Goal: Task Accomplishment & Management: Use online tool/utility

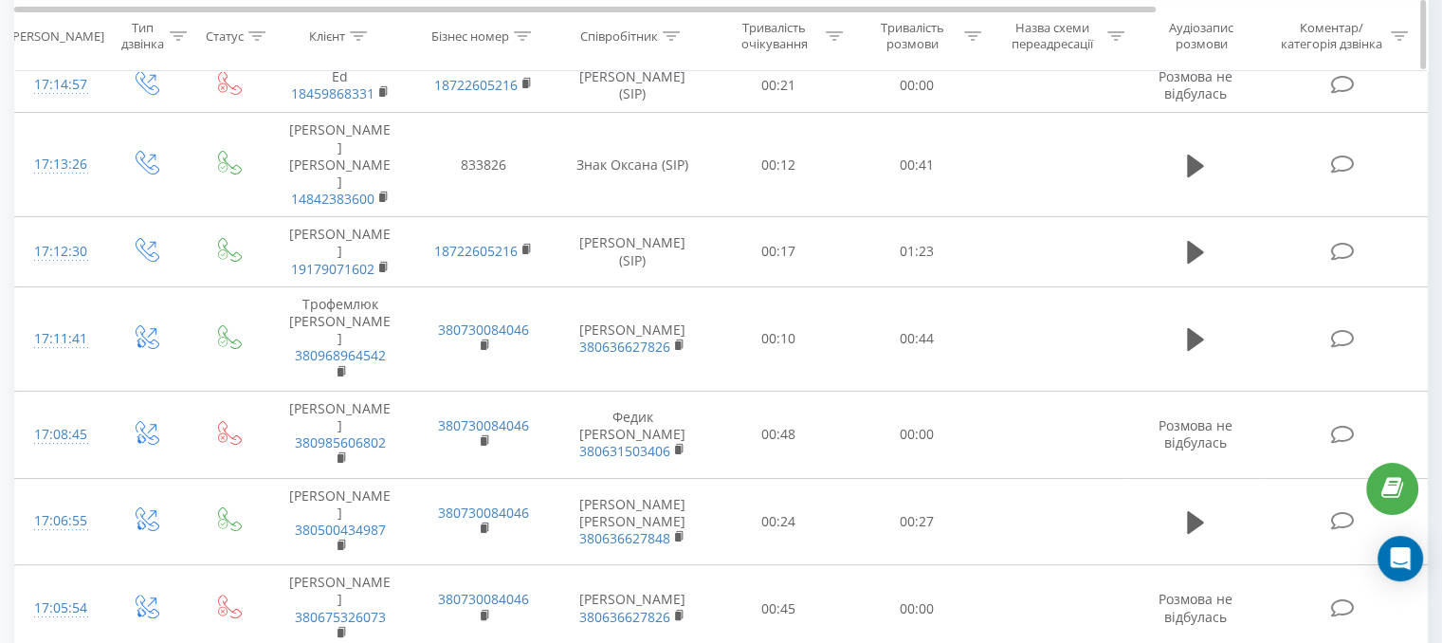
scroll to position [379, 0]
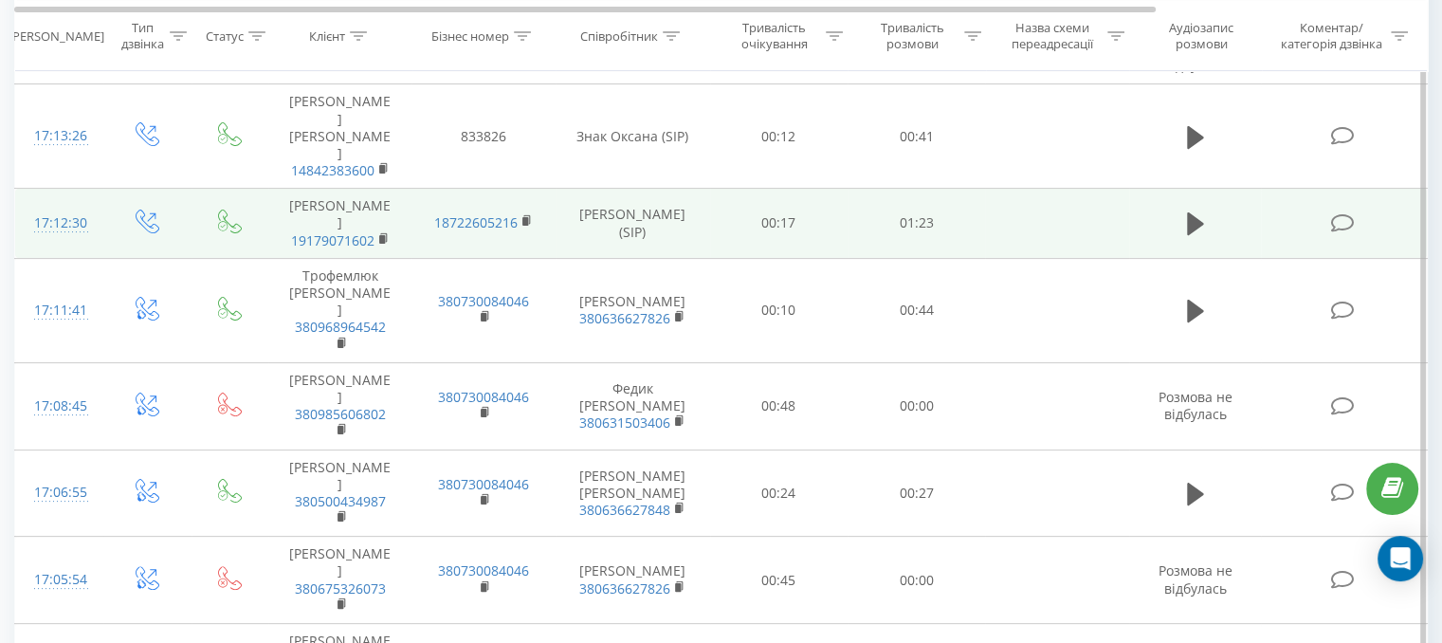
click at [288, 189] on td "[PERSON_NAME] 19179071602" at bounding box center [339, 224] width 143 height 70
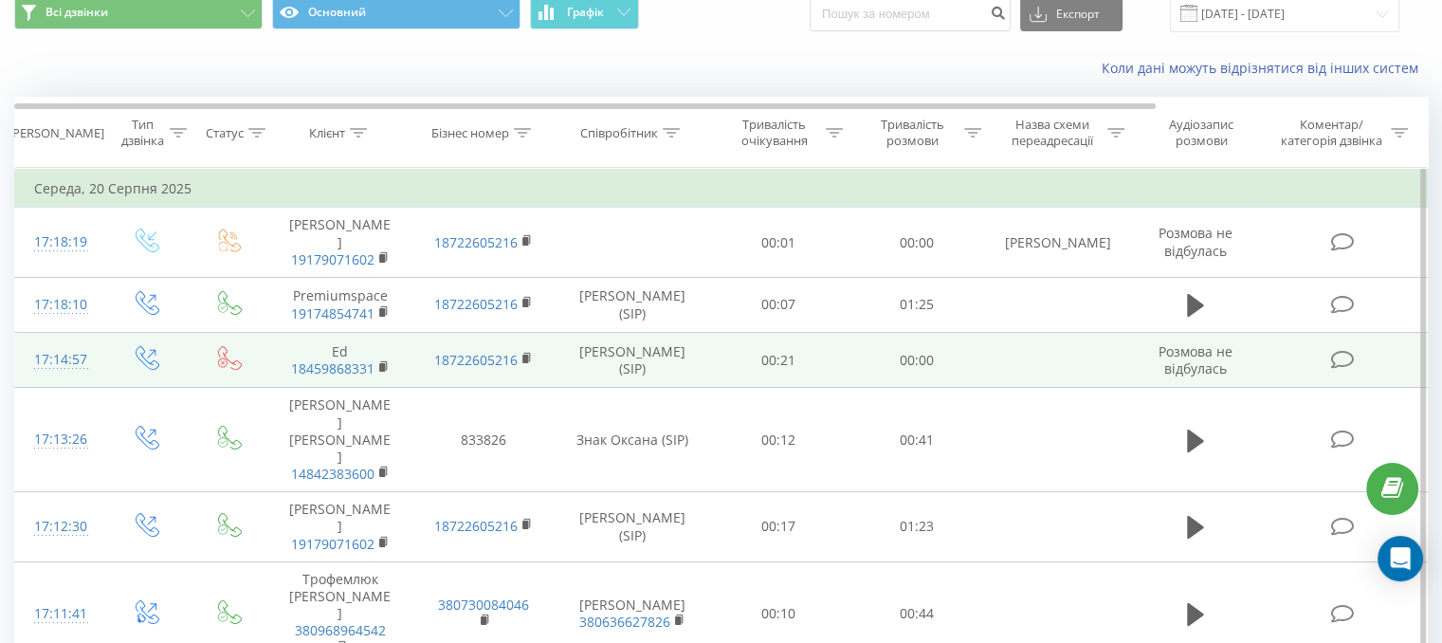
scroll to position [0, 0]
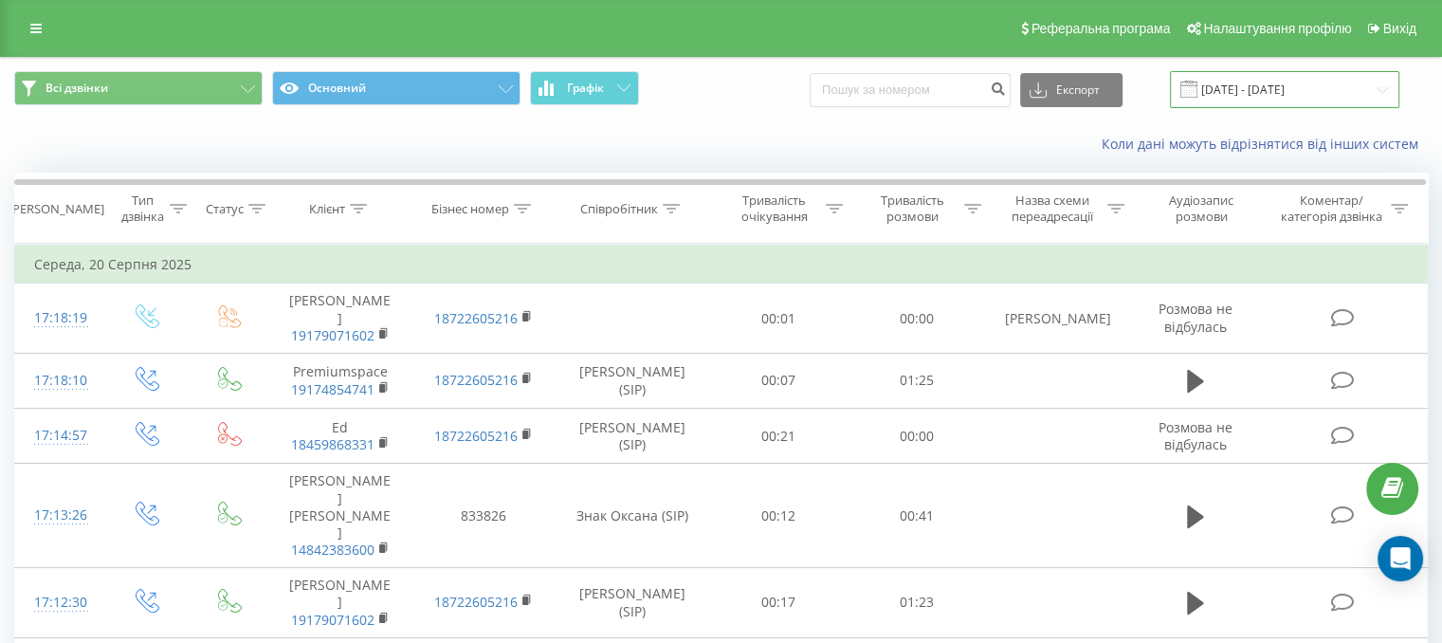
drag, startPoint x: 1289, startPoint y: 86, endPoint x: 1267, endPoint y: 96, distance: 24.6
click at [1268, 96] on input "[DATE] - [DATE]" at bounding box center [1284, 89] width 229 height 37
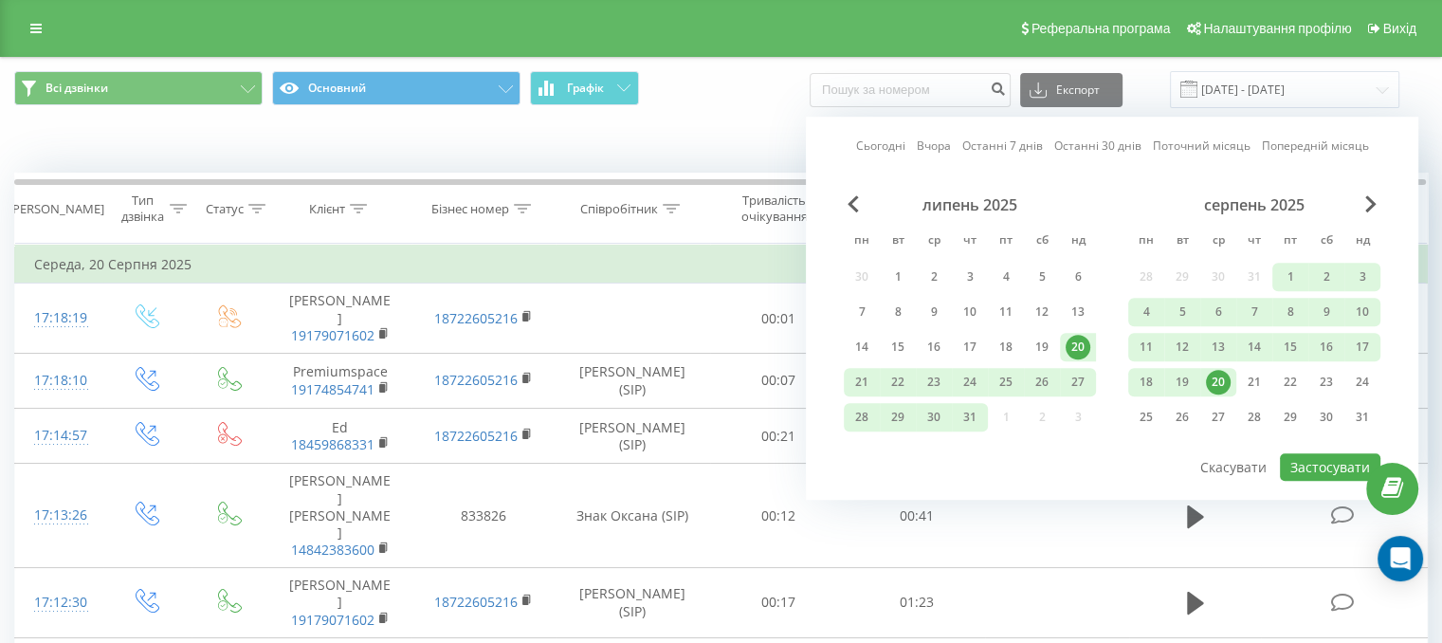
click at [1219, 376] on div "20" at bounding box center [1218, 382] width 25 height 25
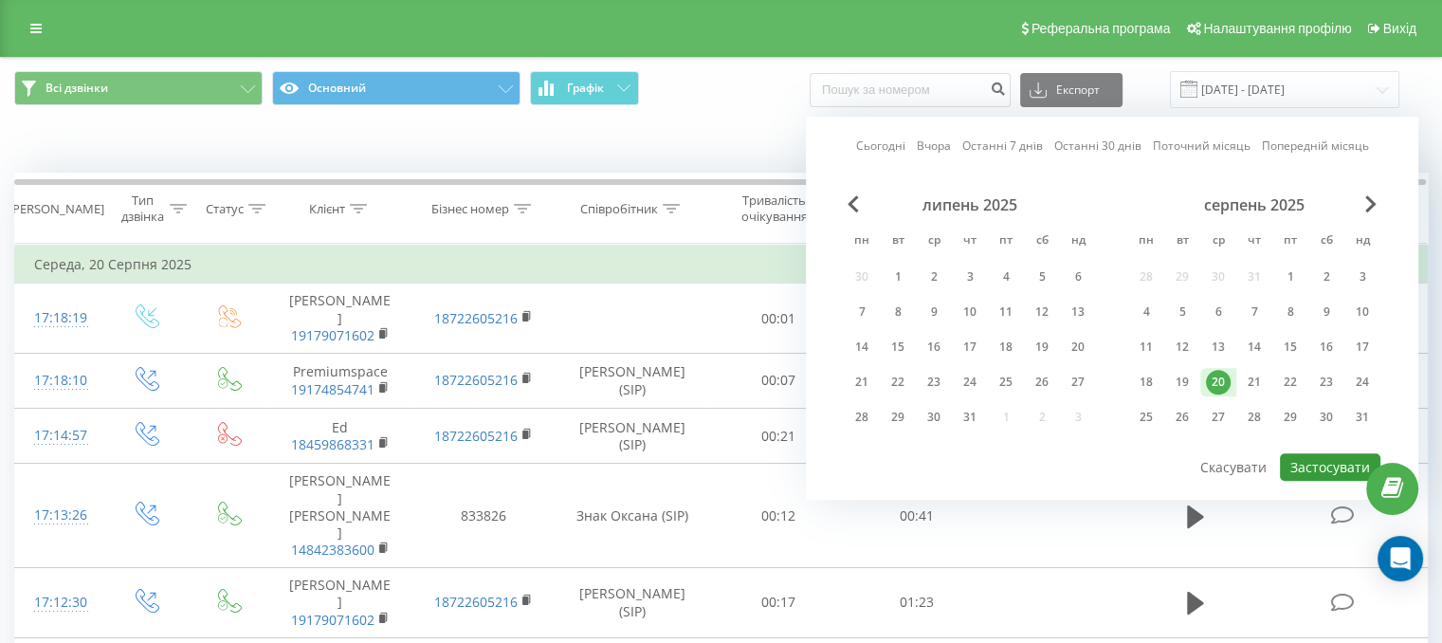
click at [1336, 460] on button "Застосувати" at bounding box center [1330, 466] width 100 height 27
type input "[DATE] - [DATE]"
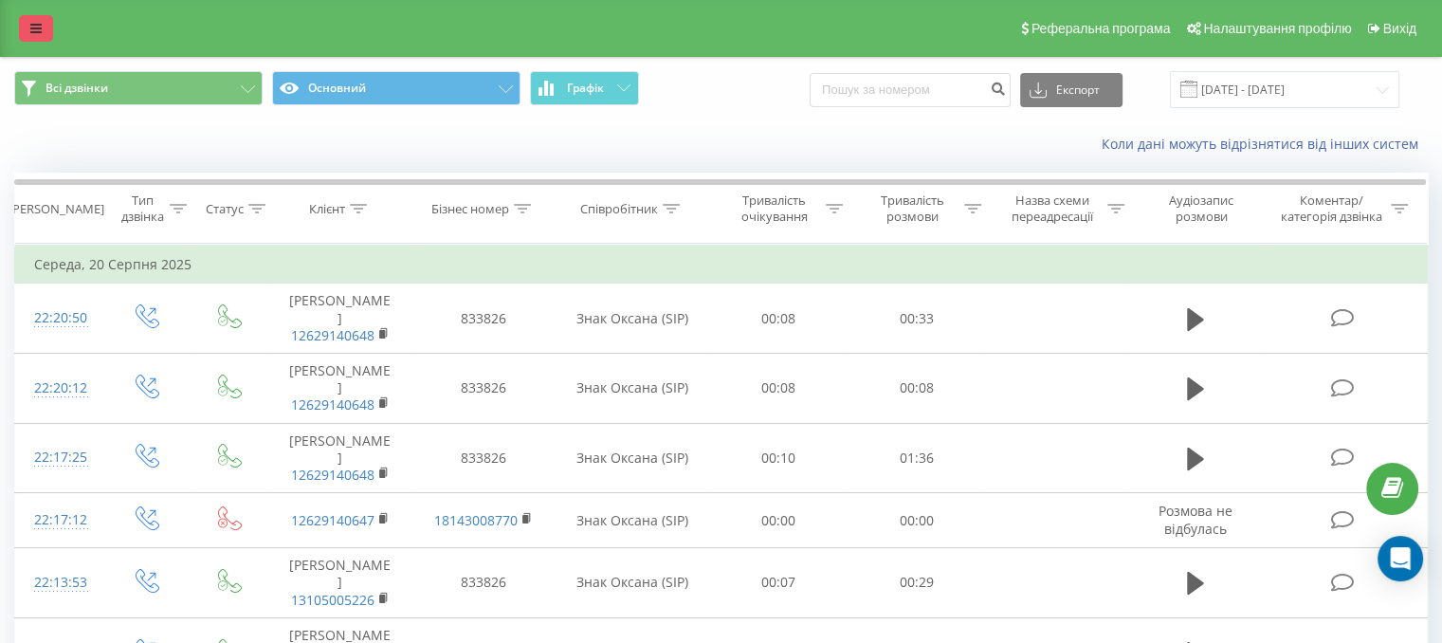
click at [20, 17] on div "Реферальна програма Налаштування профілю Вихід" at bounding box center [721, 28] width 1442 height 57
click at [27, 27] on link at bounding box center [36, 28] width 34 height 27
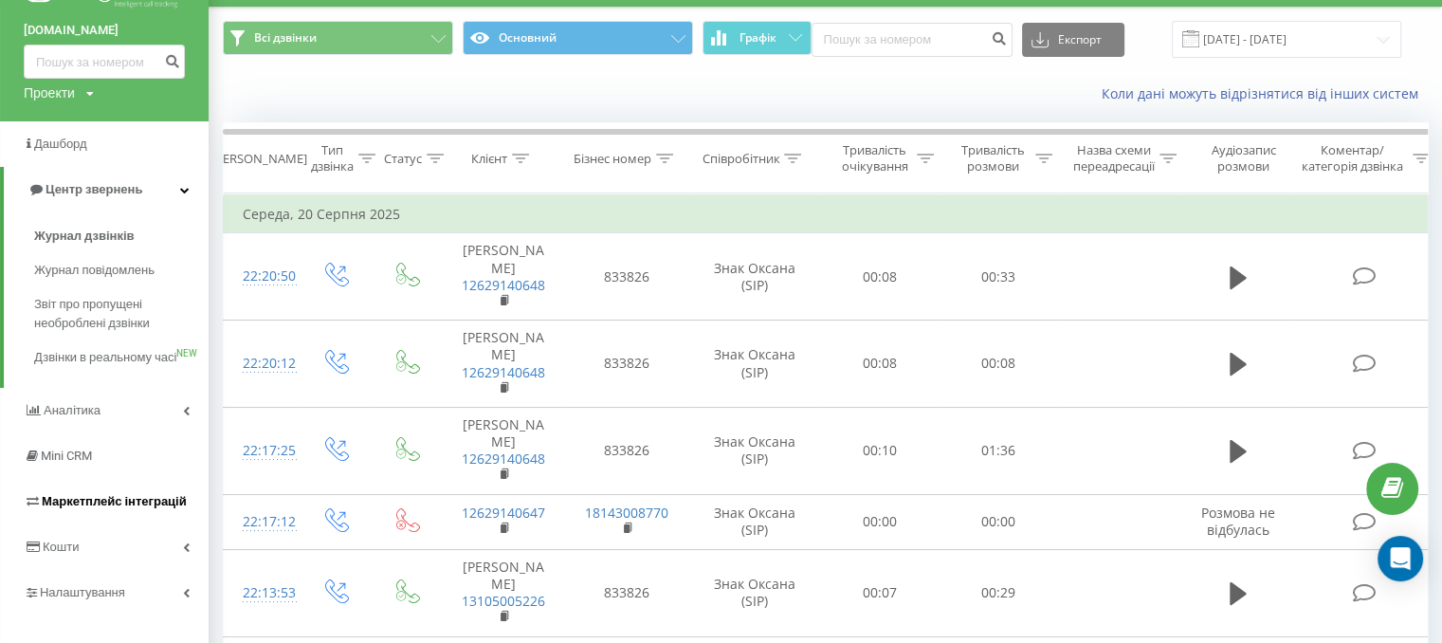
scroll to position [190, 0]
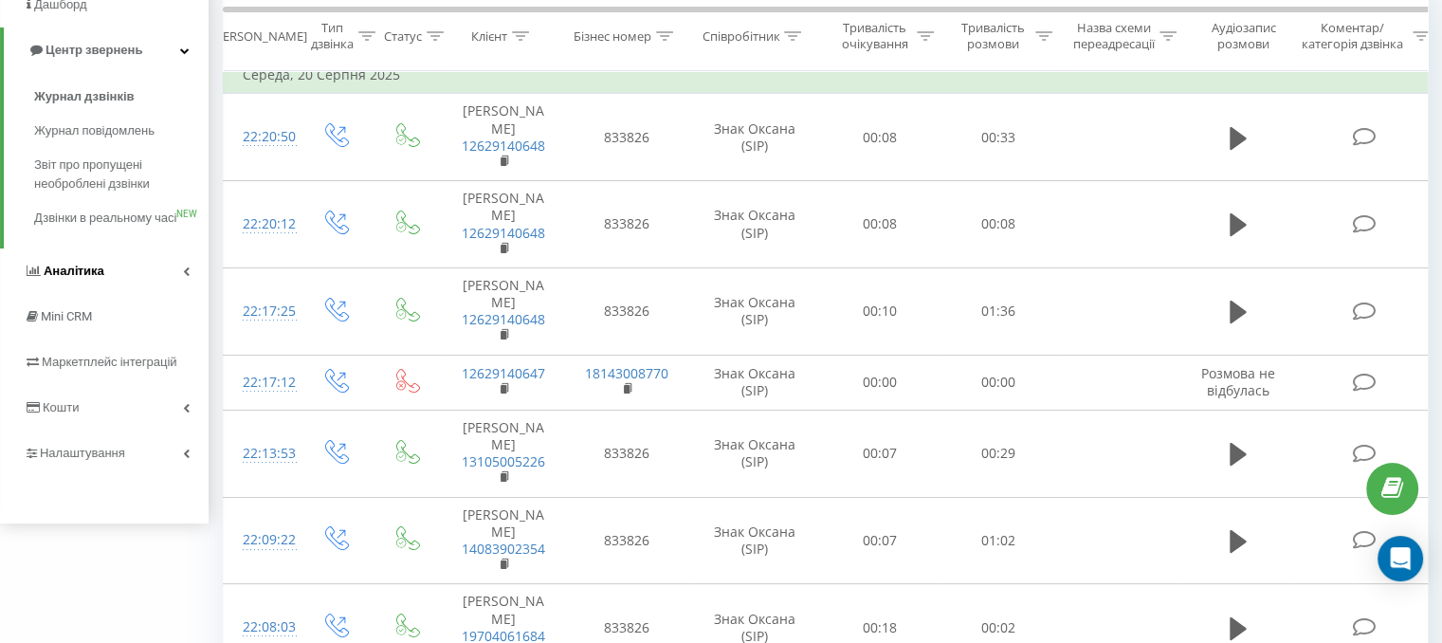
click at [181, 294] on link "Аналiтика" at bounding box center [104, 271] width 209 height 46
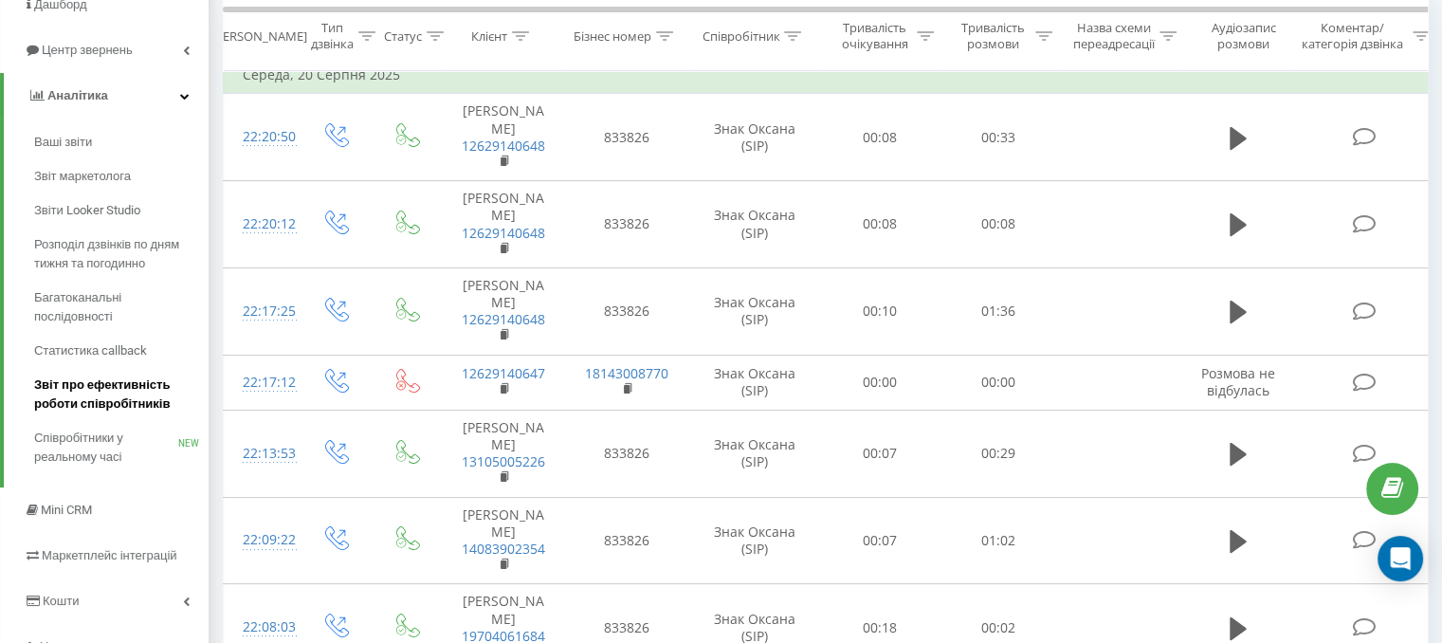
click at [128, 391] on span "Звіт про ефективність роботи співробітників" at bounding box center [116, 394] width 165 height 38
click at [121, 381] on span "Звіт про ефективність роботи співробітників" at bounding box center [116, 394] width 165 height 38
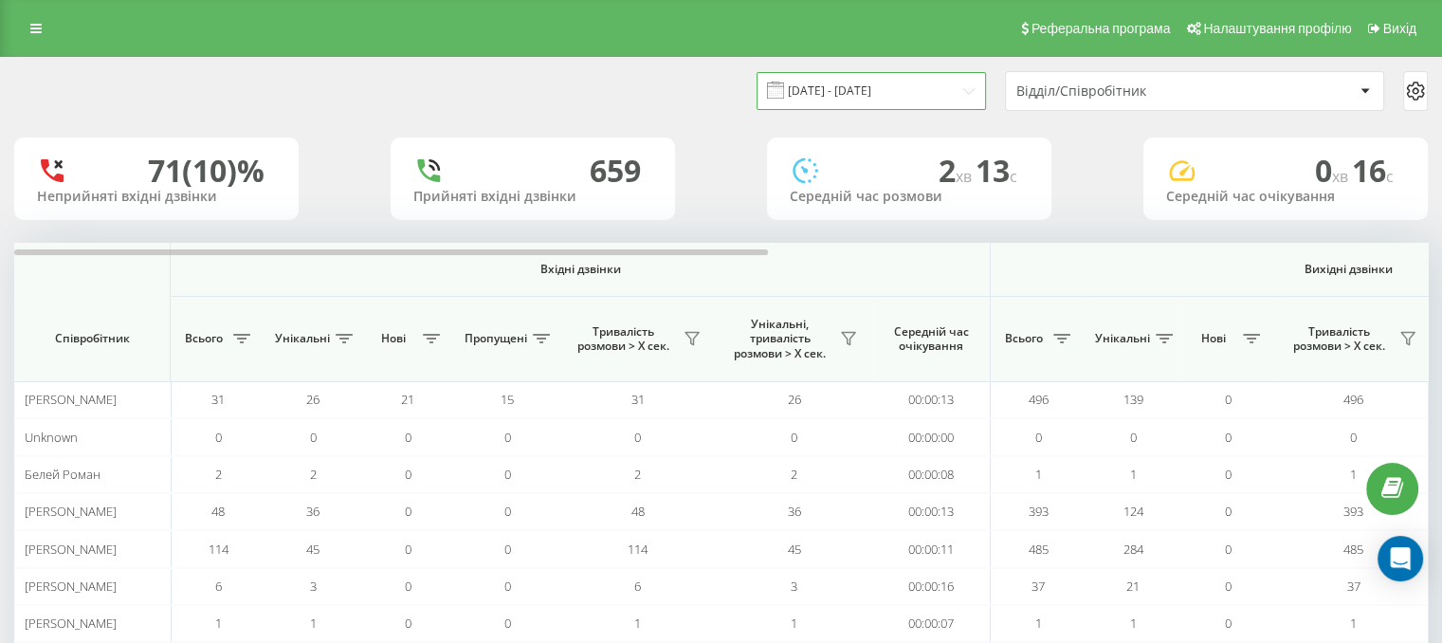
click at [955, 92] on input "22.07.2025 - 22.08.2025" at bounding box center [871, 90] width 229 height 37
click at [955, 93] on input "22.07.2025 - 22.08.2025" at bounding box center [871, 90] width 229 height 37
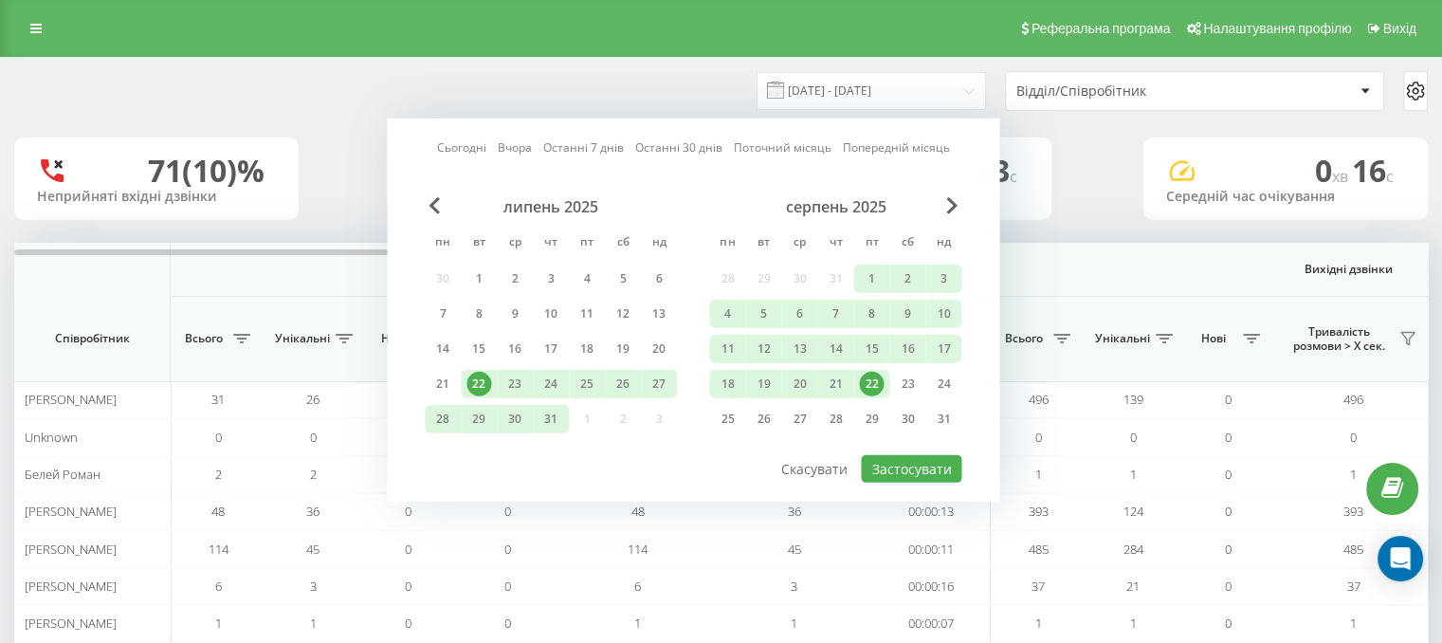
click at [1122, 157] on div "71 (10)% Неприйняті вхідні дзвінки 659 Прийняті вхідні дзвінки 2 хв 13 c Середн…" at bounding box center [721, 178] width 1414 height 82
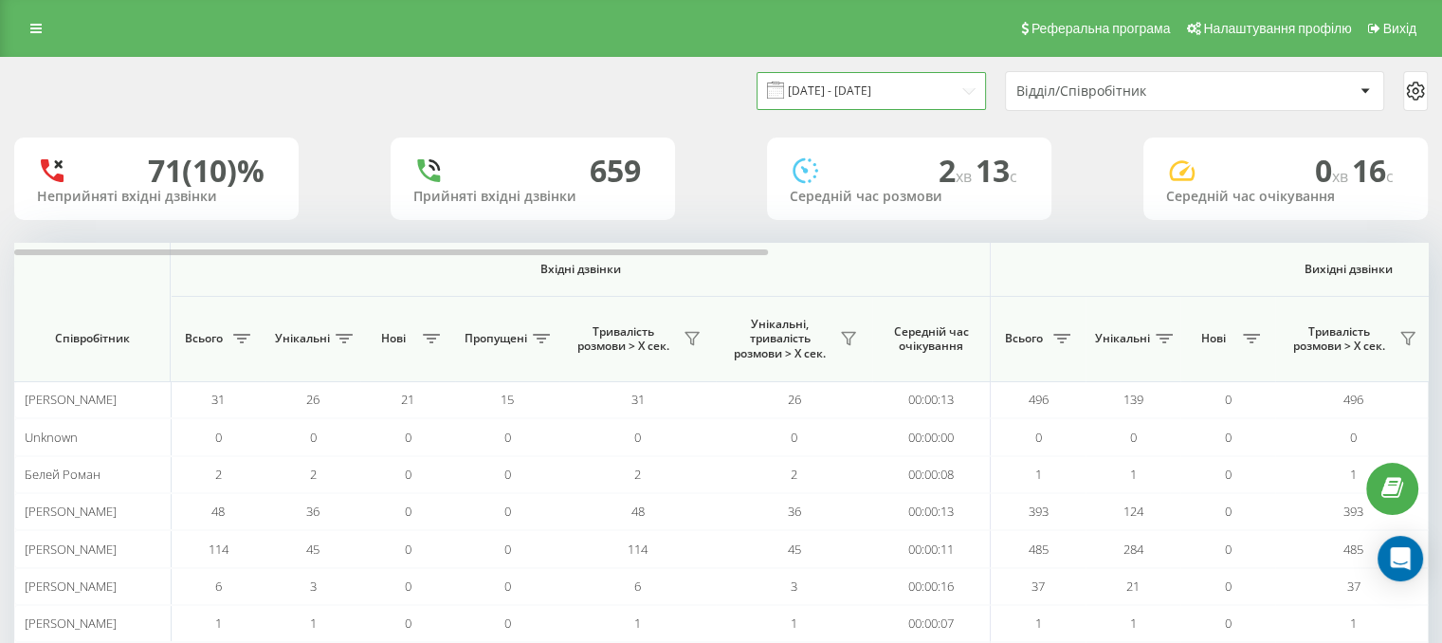
click at [956, 91] on input "22.07.2025 - 22.08.2025" at bounding box center [871, 90] width 229 height 37
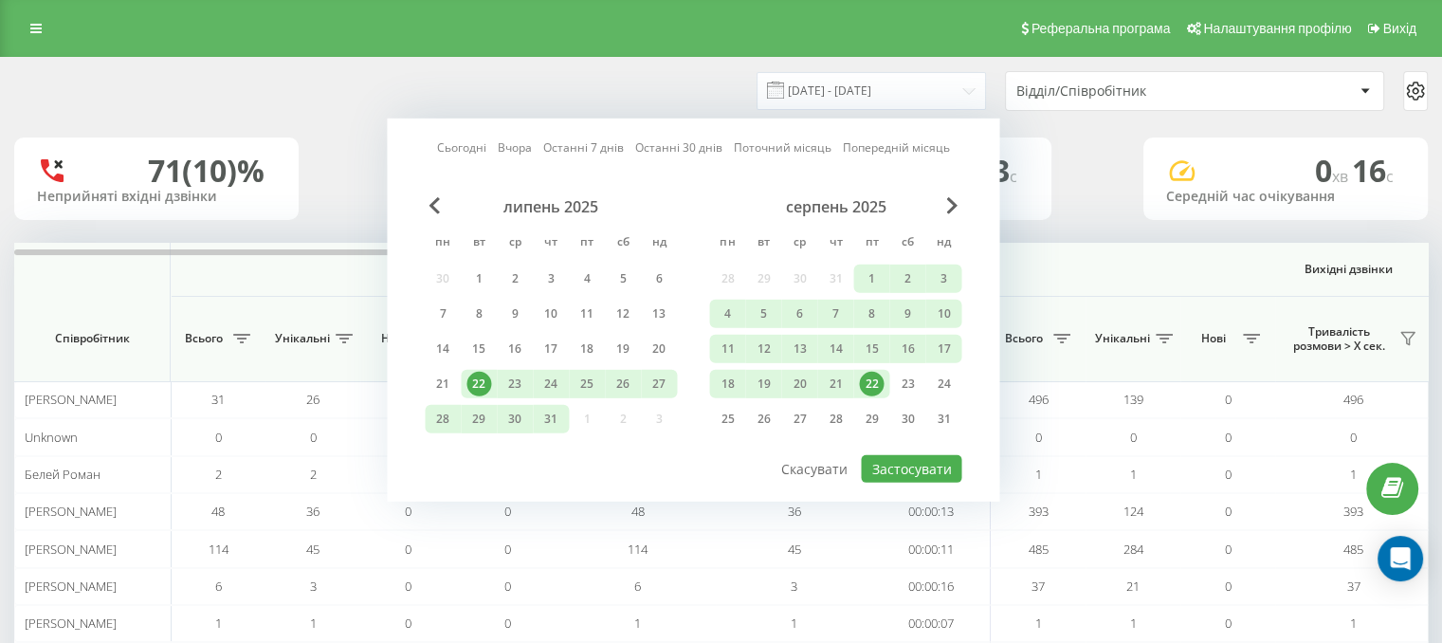
click at [876, 378] on div "22" at bounding box center [871, 384] width 25 height 25
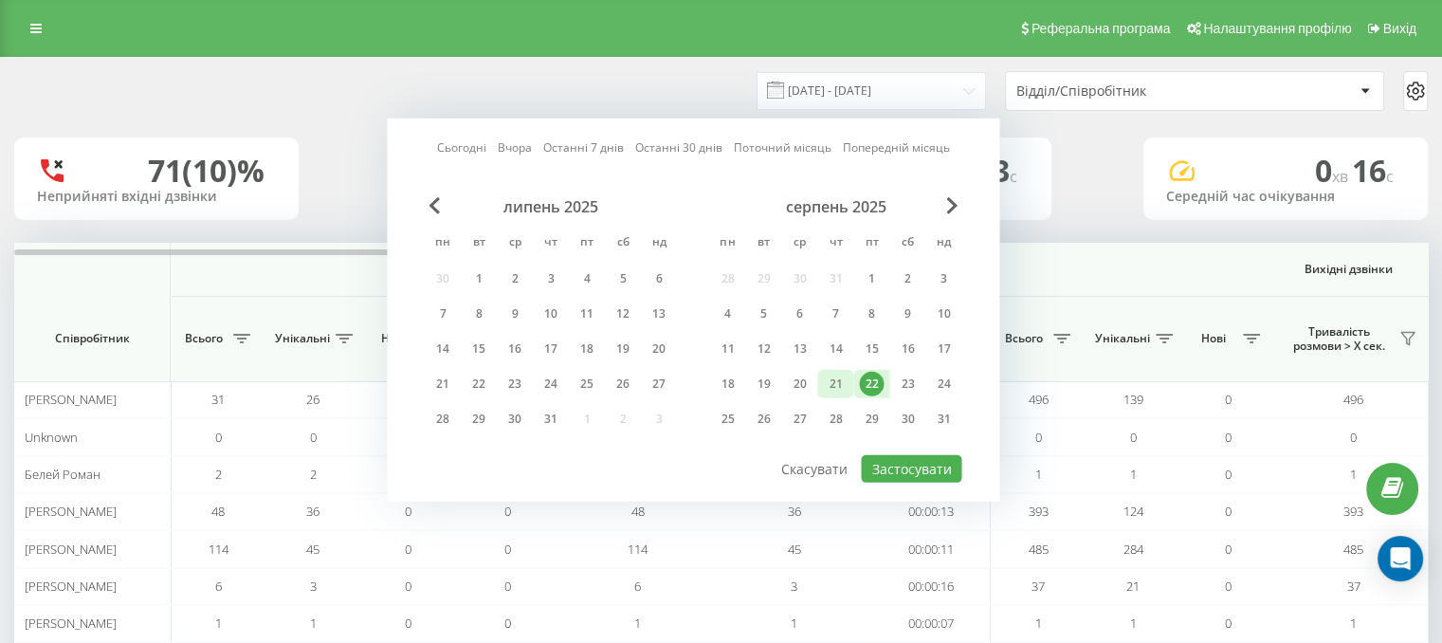
click at [834, 380] on div "21" at bounding box center [835, 384] width 25 height 25
click at [930, 465] on button "Застосувати" at bounding box center [911, 468] width 100 height 27
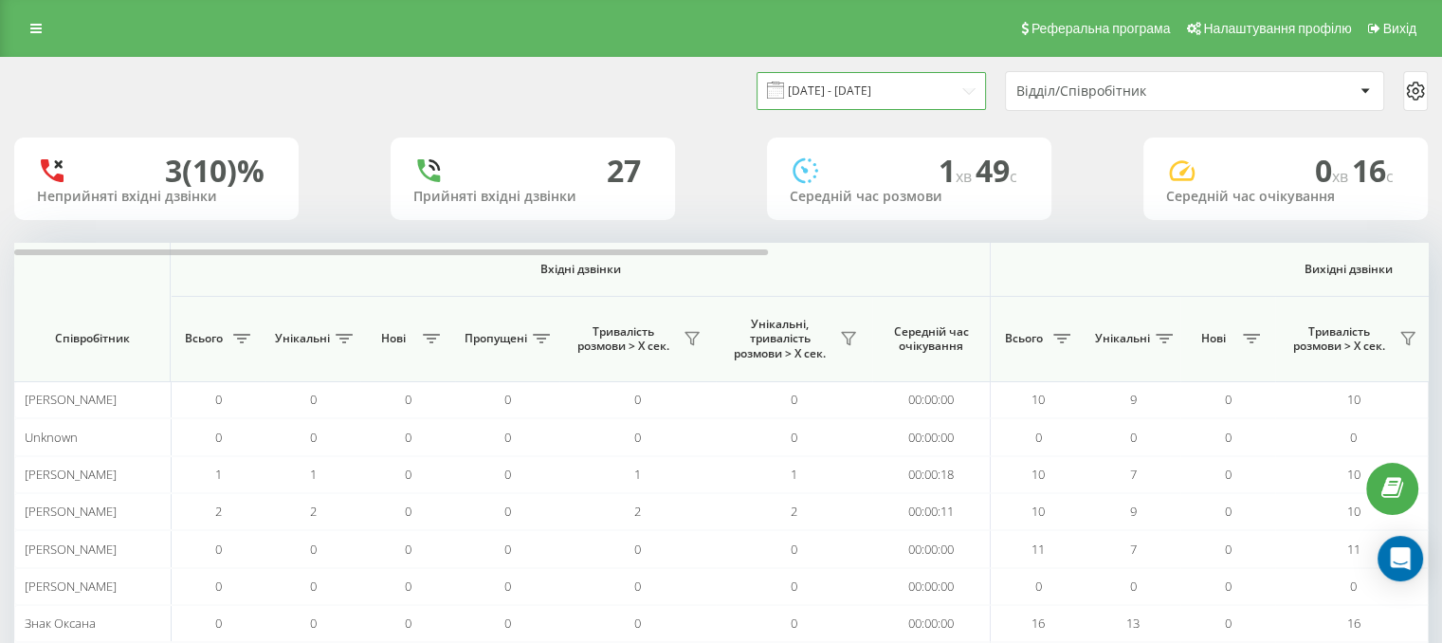
click at [960, 86] on input "21.08.2025 - 22.08.2025" at bounding box center [871, 90] width 229 height 37
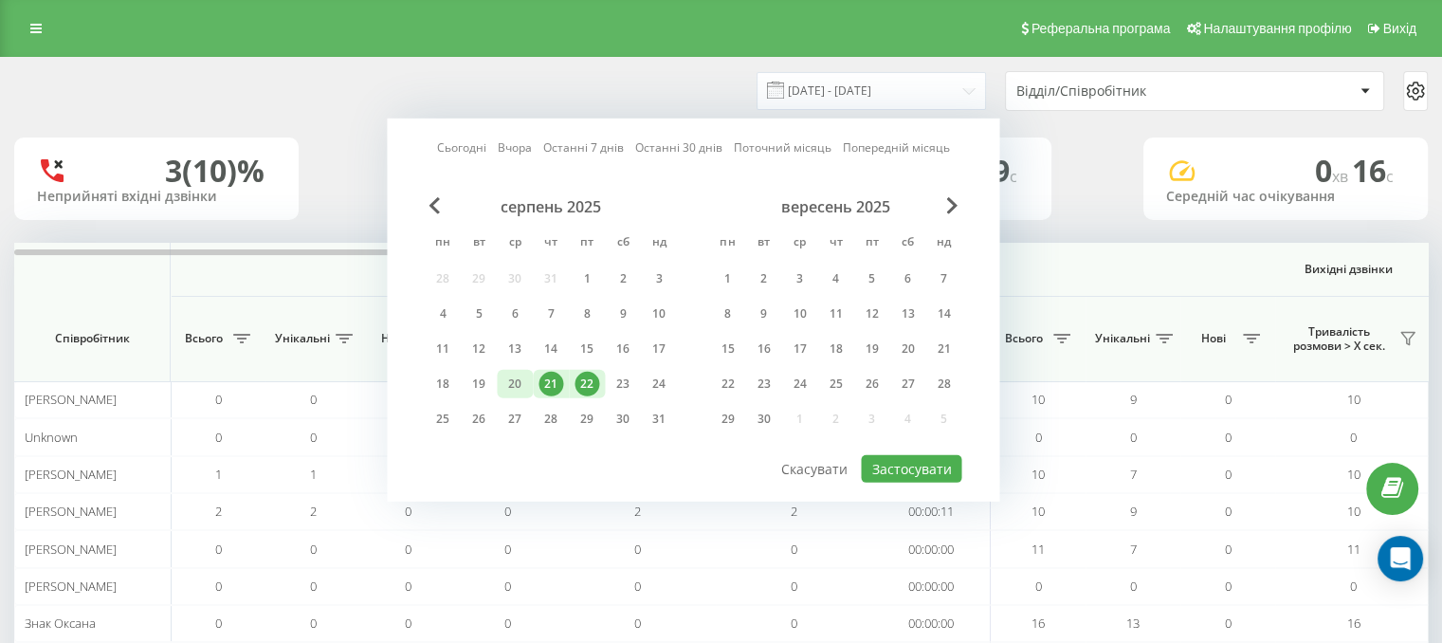
click at [526, 380] on div "20" at bounding box center [514, 384] width 25 height 25
click at [940, 457] on button "Застосувати" at bounding box center [911, 468] width 100 height 27
type input "[DATE] - [DATE]"
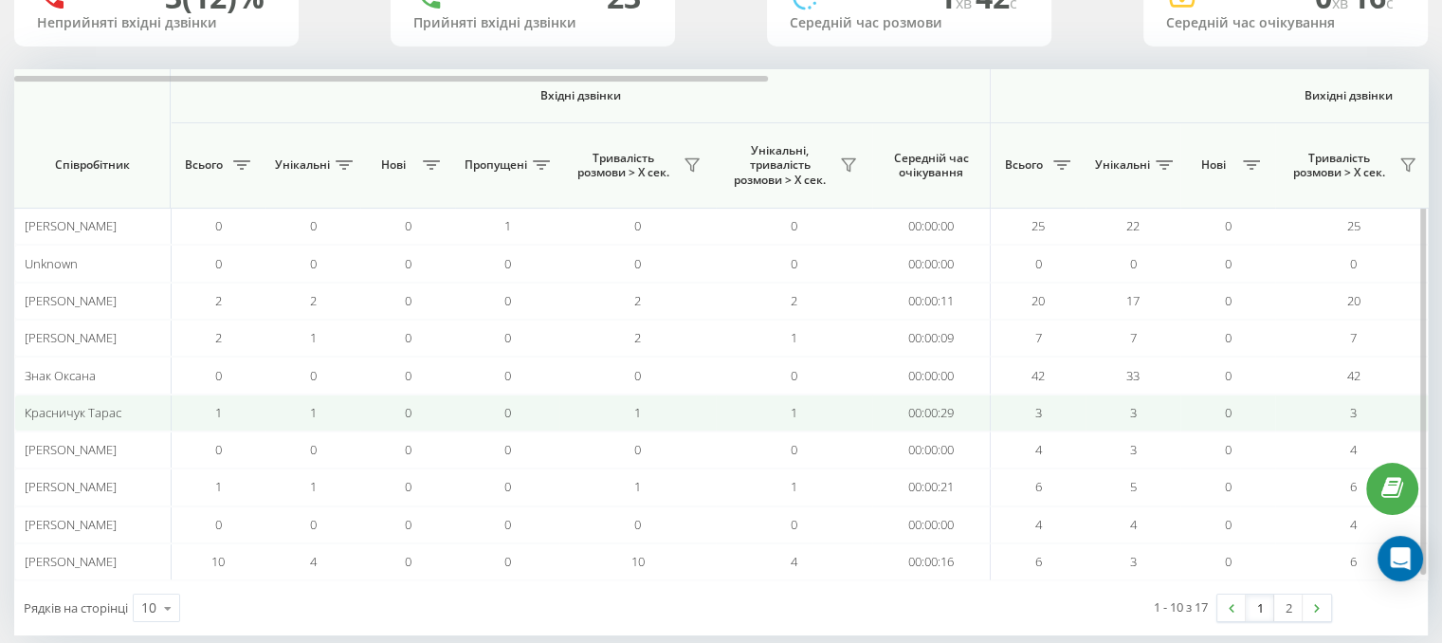
scroll to position [200, 0]
